Goal: Communication & Community: Participate in discussion

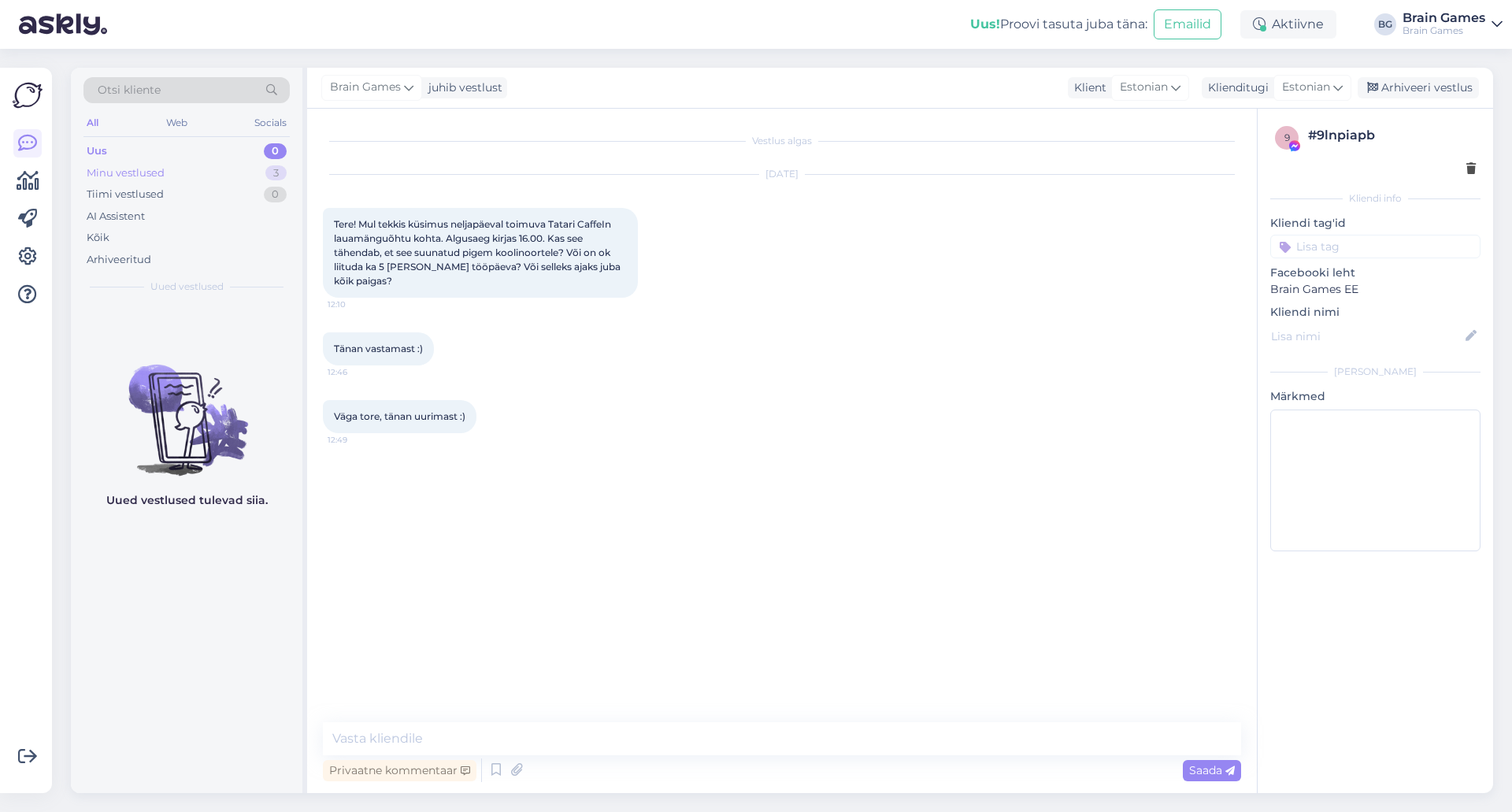
click at [105, 169] on div "Minu vestlused" at bounding box center [125, 173] width 78 height 16
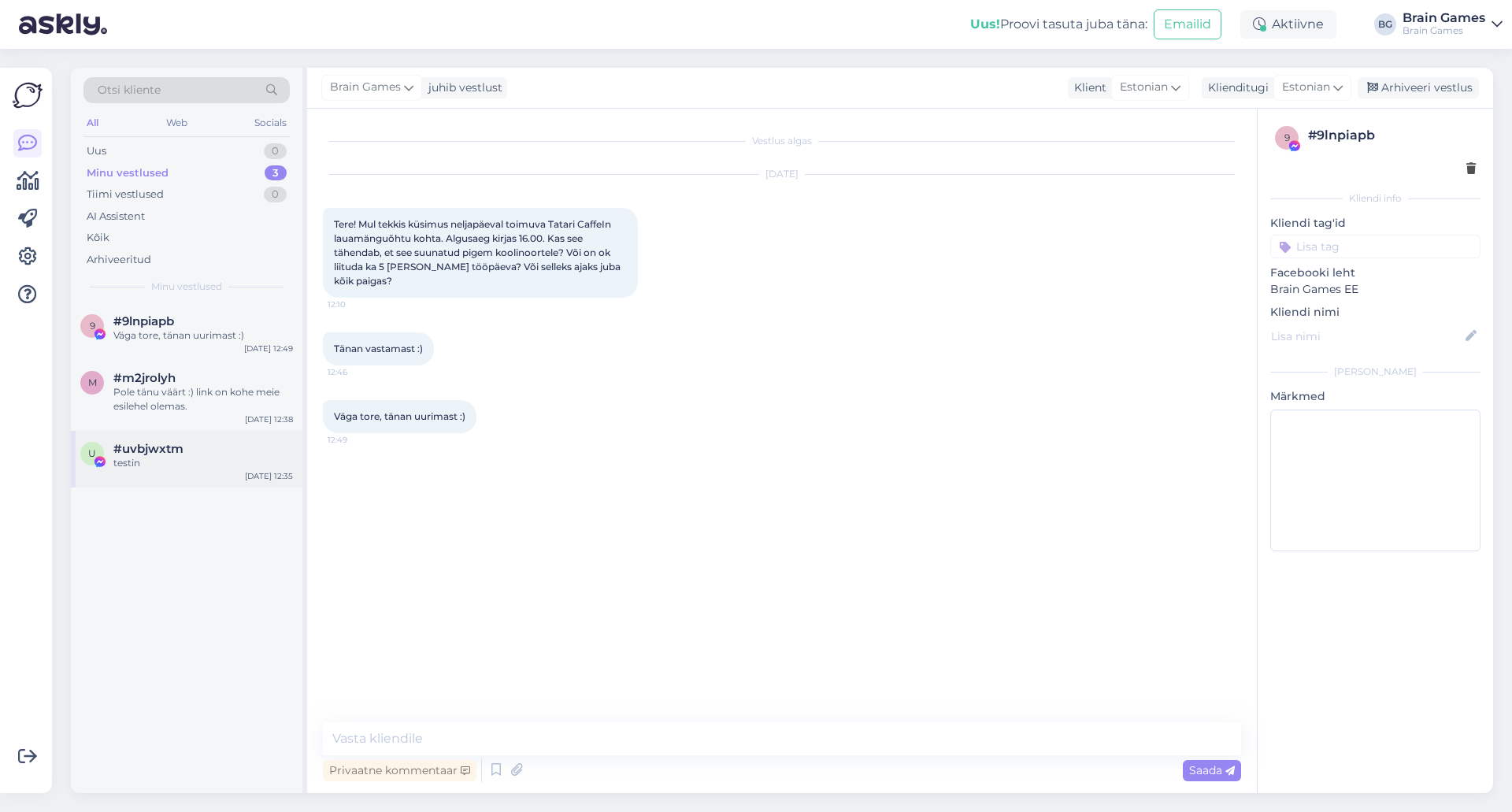
click at [167, 466] on div "testin" at bounding box center [203, 463] width 180 height 14
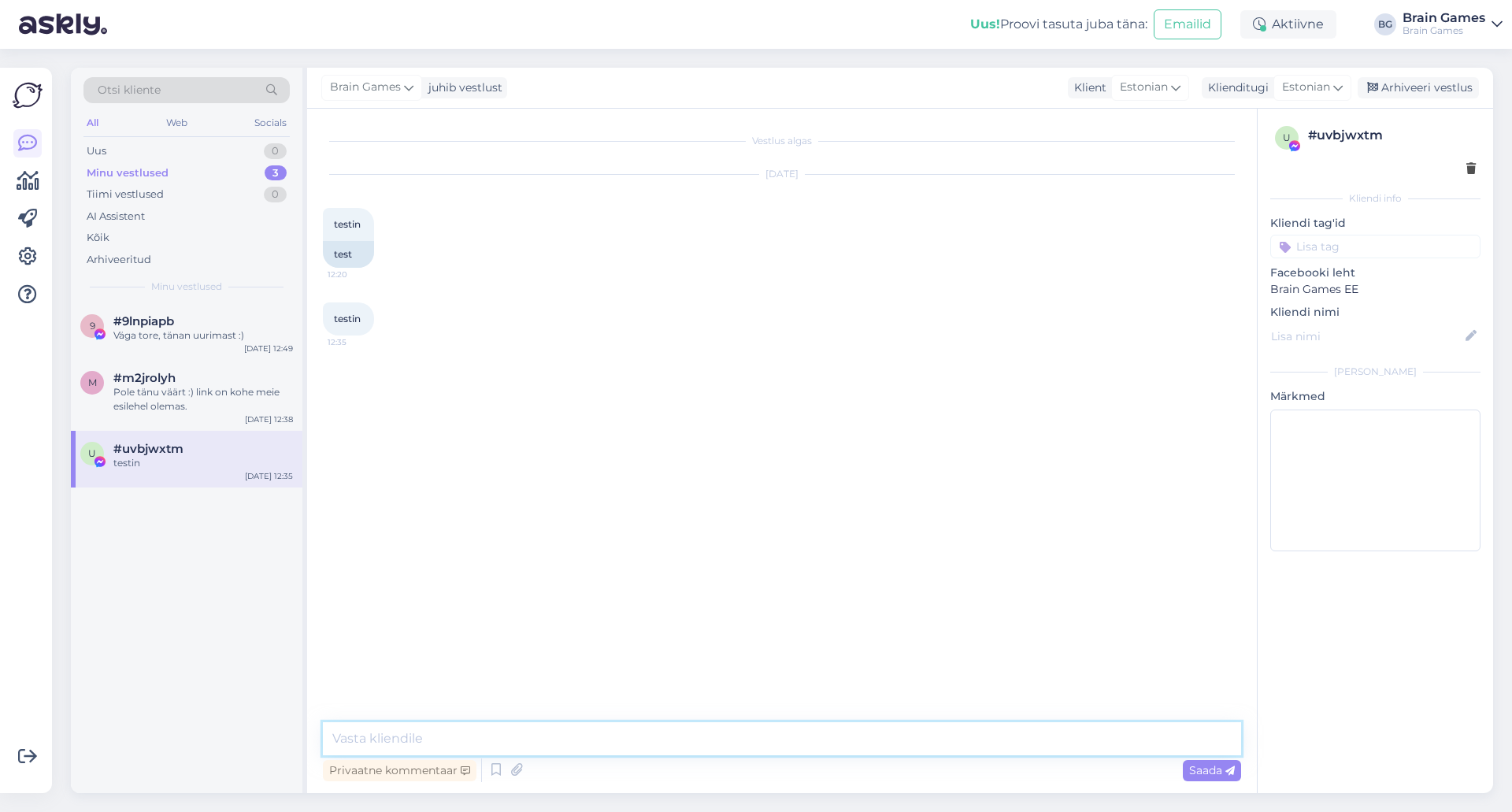
click at [548, 728] on textarea at bounding box center [782, 740] width 918 height 33
type textarea "a"
type textarea "paar tundi möödas, testin."
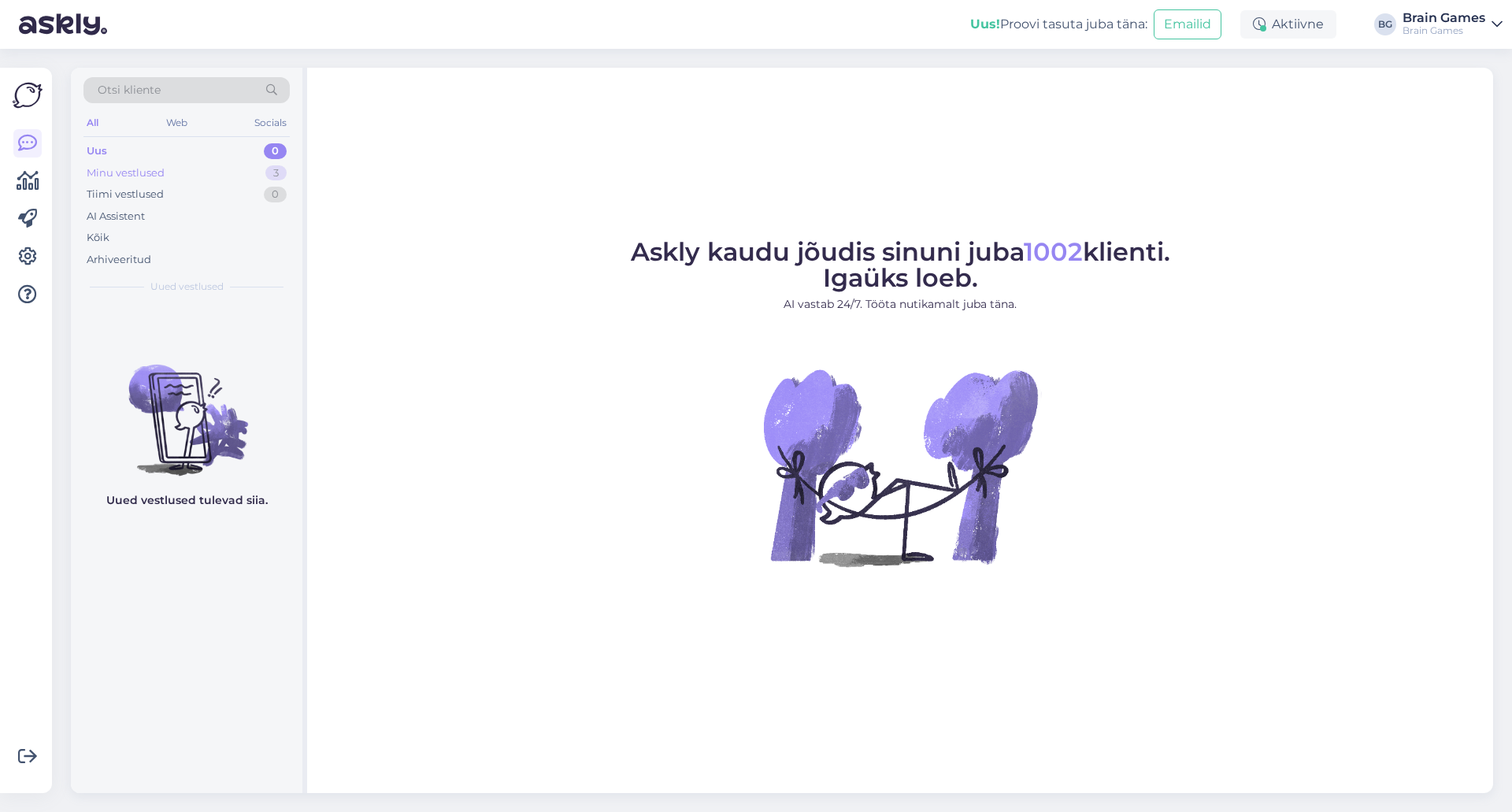
click at [149, 170] on div "Minu vestlused" at bounding box center [125, 173] width 78 height 16
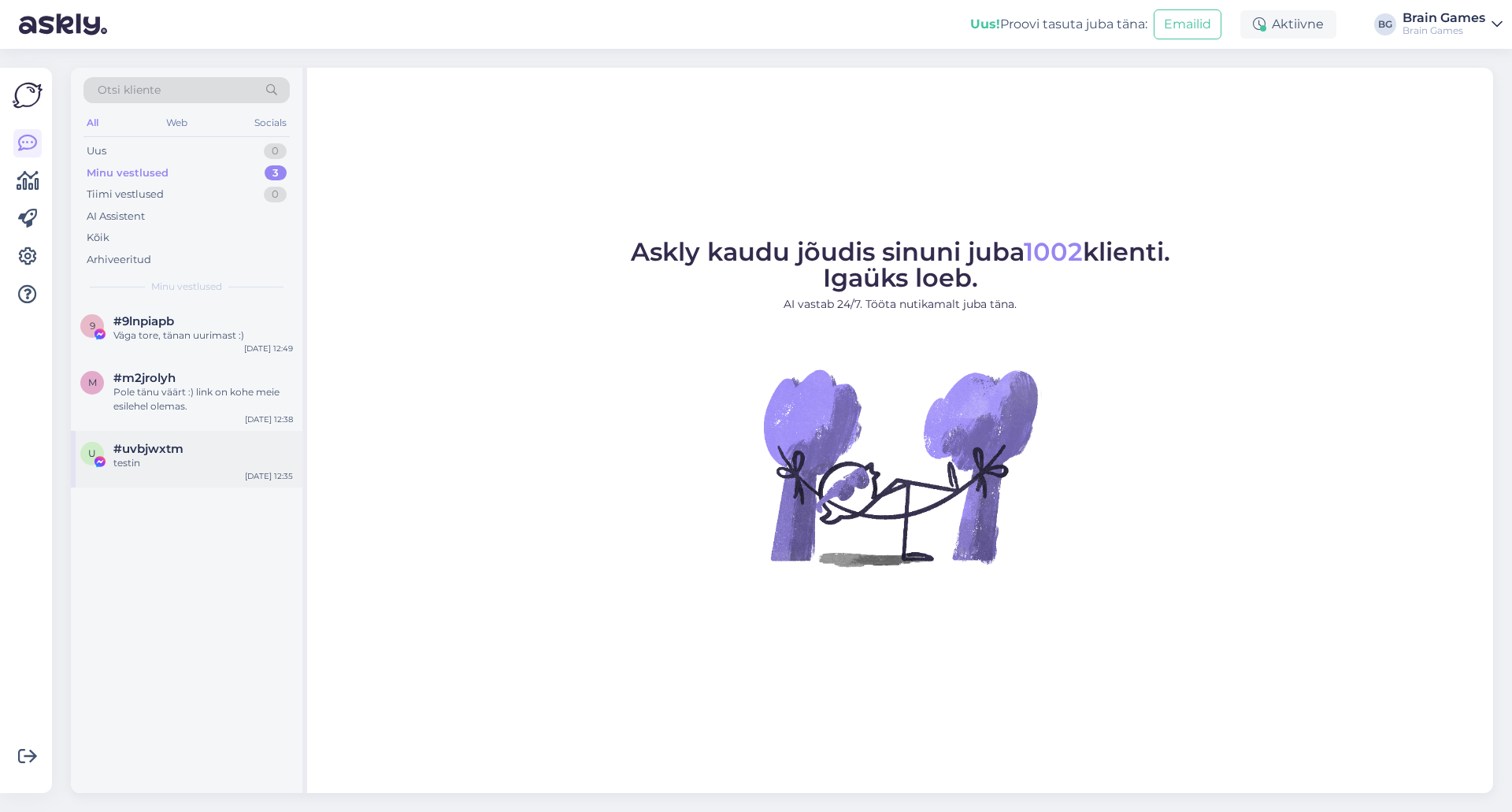
click at [148, 445] on span "#uvbjwxtm" at bounding box center [148, 448] width 70 height 14
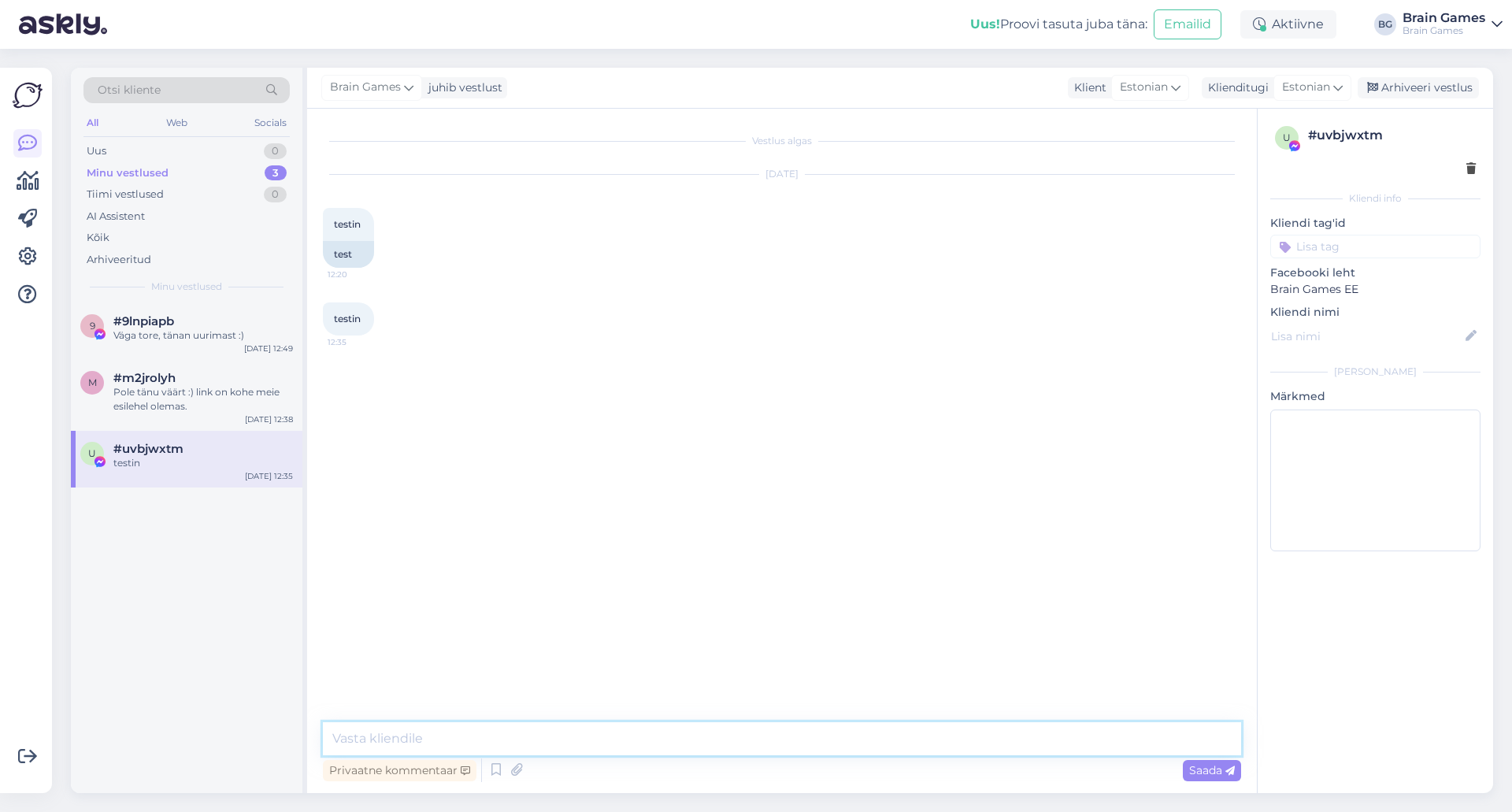
click at [506, 727] on textarea at bounding box center [782, 740] width 918 height 33
type textarea "t"
click at [152, 571] on div "9 #9lnpiapb Väga tore, tänan uurimast :) Sep 16 12:49 m #m2jrolyh Pole tänu vää…" at bounding box center [186, 548] width 232 height 490
click at [135, 147] on div "Uus 0" at bounding box center [186, 151] width 206 height 22
